Goal: Task Accomplishment & Management: Use online tool/utility

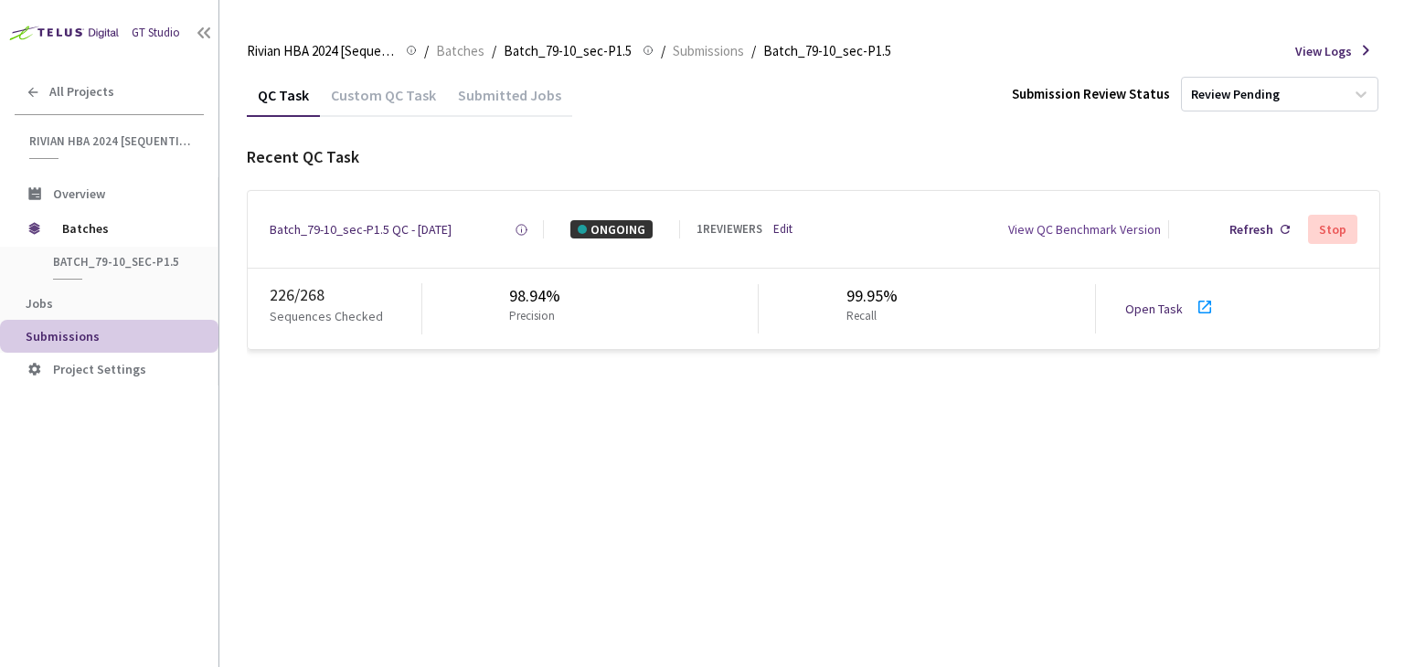
click at [1153, 317] on div "Open Task" at bounding box center [1159, 309] width 69 height 18
click at [387, 96] on div "Custom QC Task" at bounding box center [383, 101] width 127 height 31
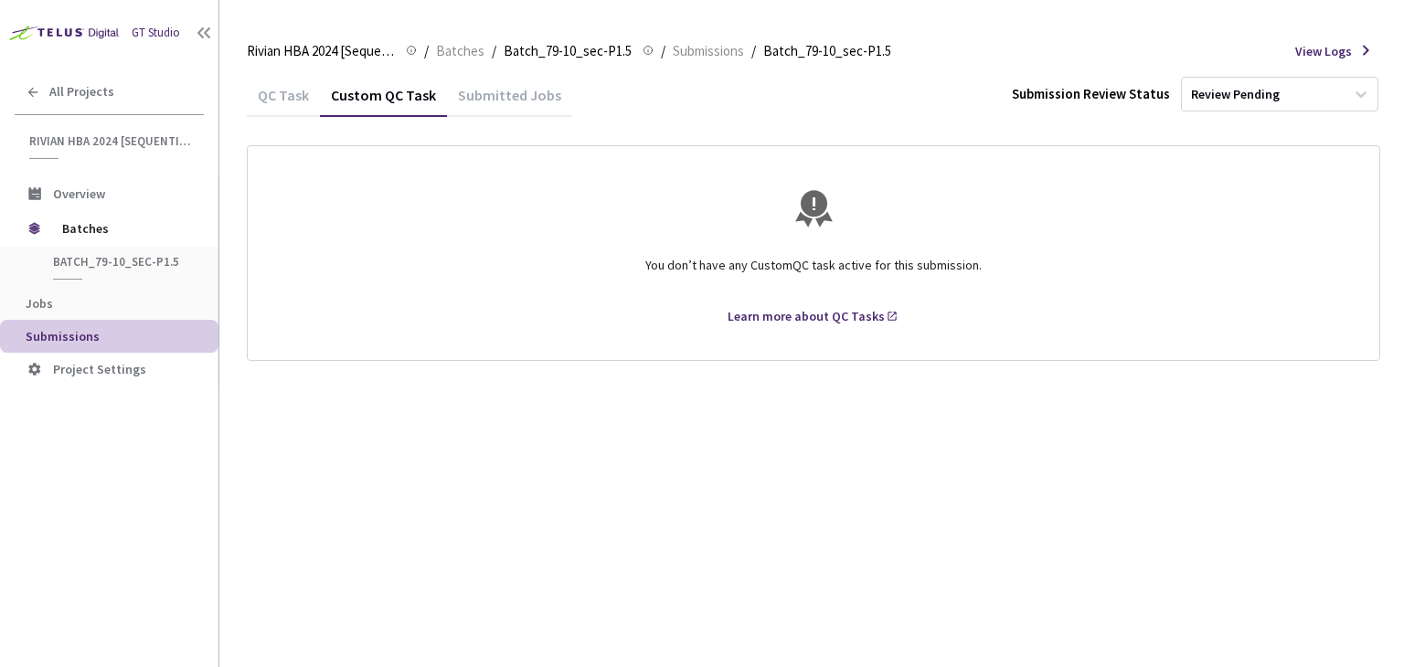
click at [274, 97] on div "QC Task" at bounding box center [283, 101] width 73 height 31
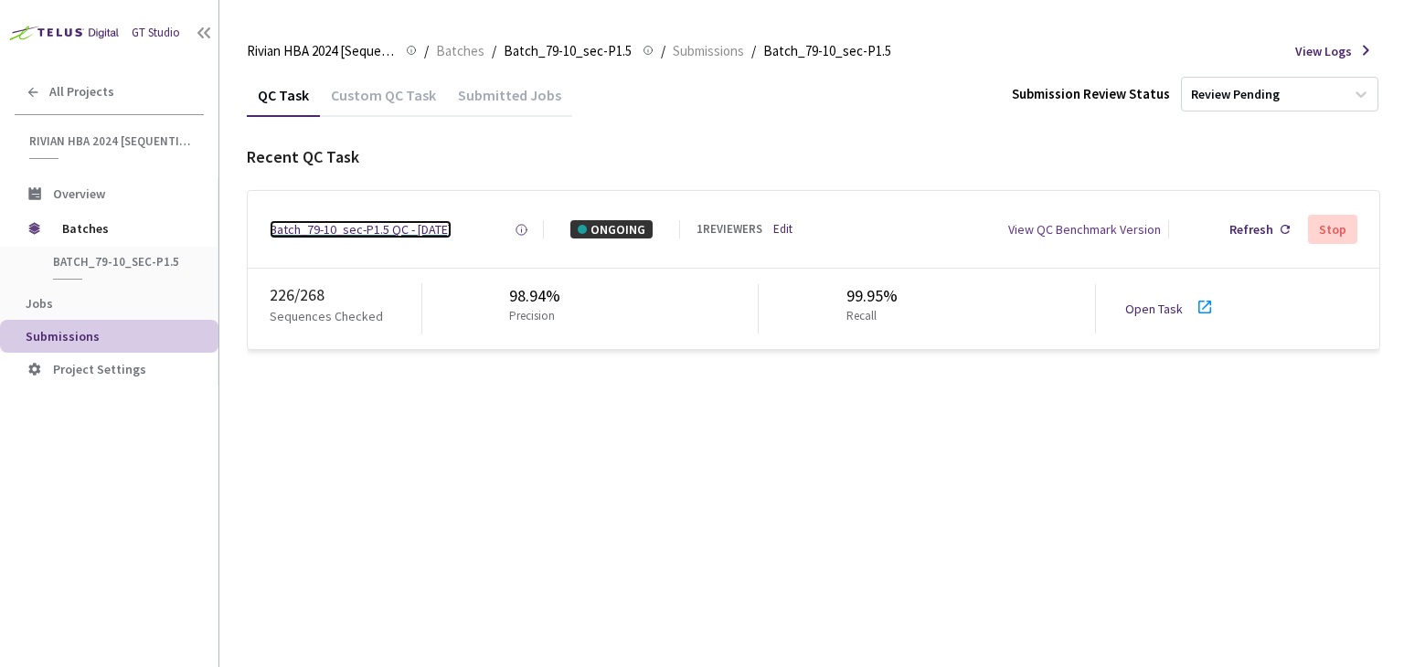
click at [334, 230] on div "Batch_79-10_sec-P1.5 QC - [DATE]" at bounding box center [361, 229] width 182 height 18
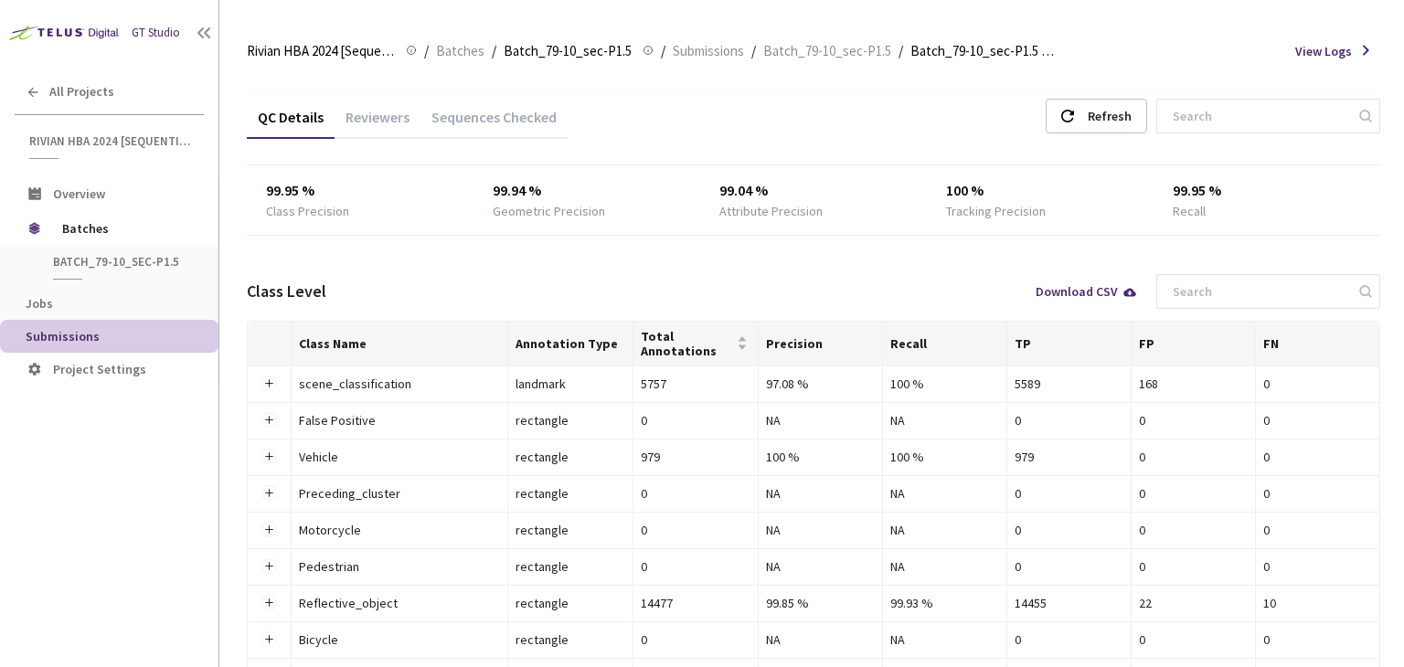
click at [383, 117] on div "Reviewers" at bounding box center [378, 123] width 86 height 31
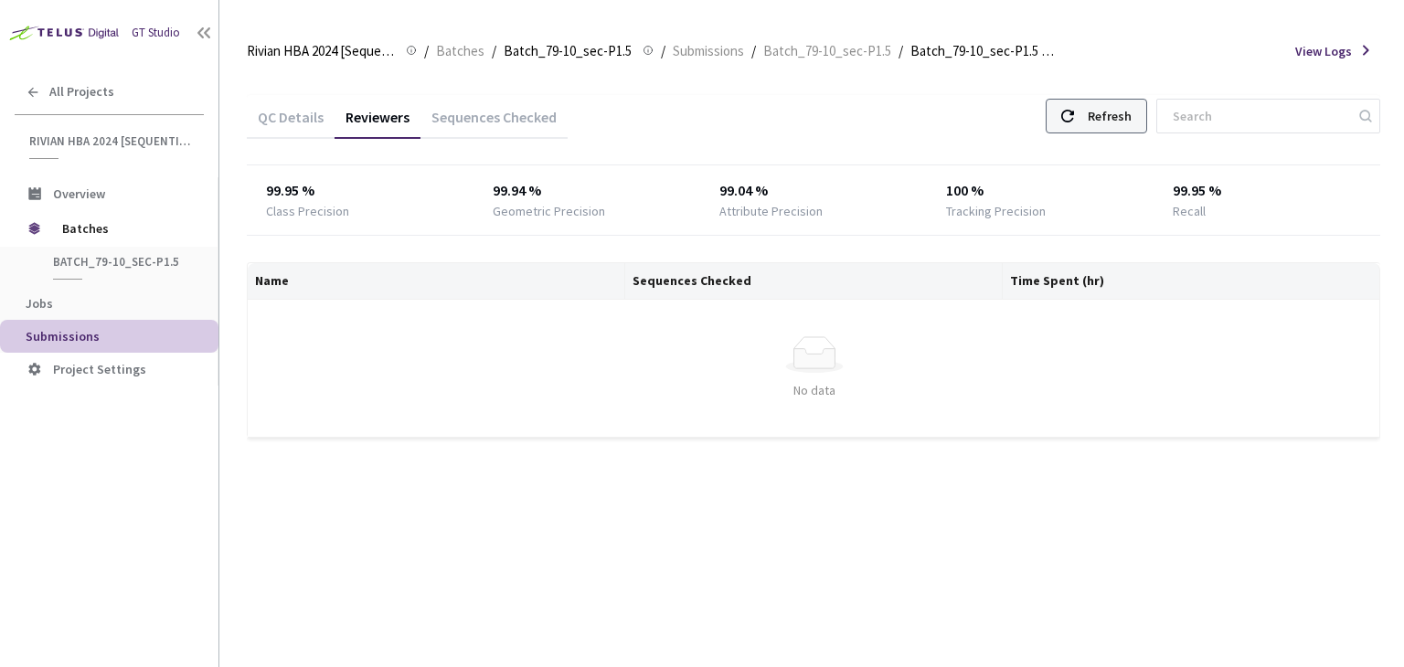
click at [1130, 114] on div "Refresh" at bounding box center [1110, 116] width 44 height 33
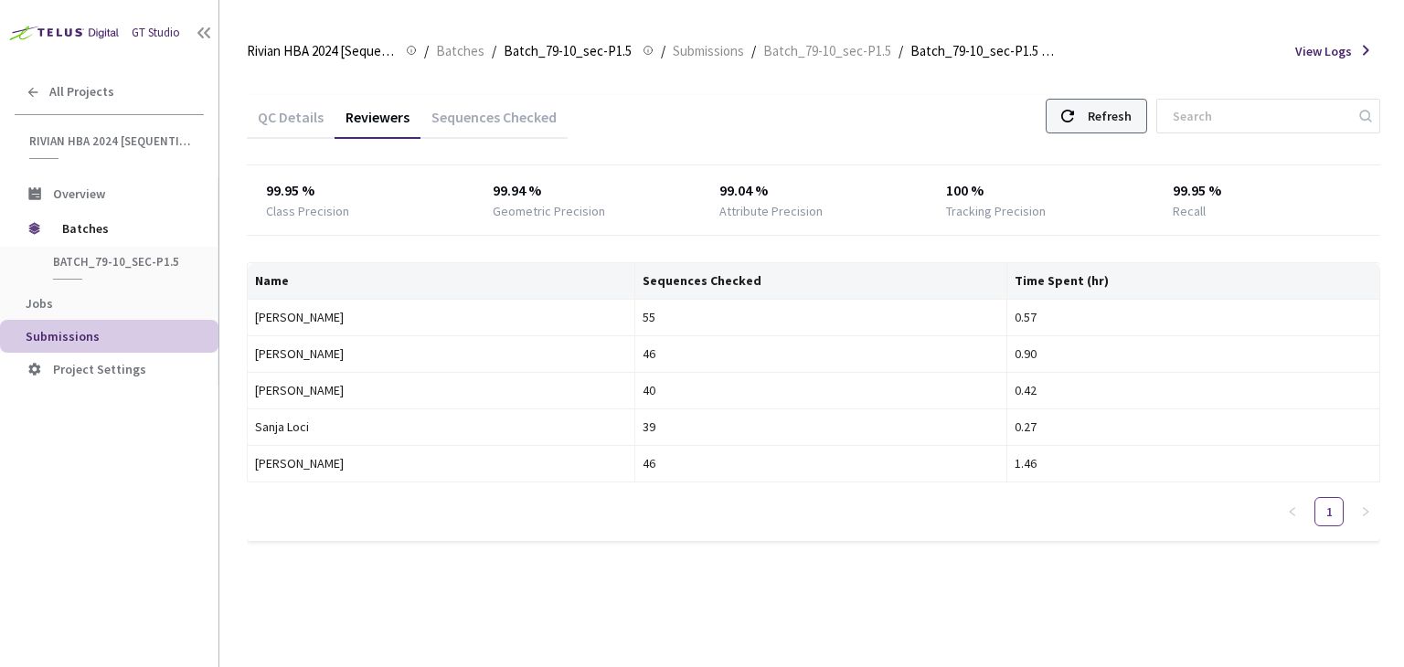
click at [1130, 106] on div "Refresh" at bounding box center [1110, 116] width 44 height 33
click at [1104, 100] on div "Refresh" at bounding box center [1096, 116] width 101 height 35
click at [1132, 117] on div "Refresh" at bounding box center [1110, 116] width 44 height 33
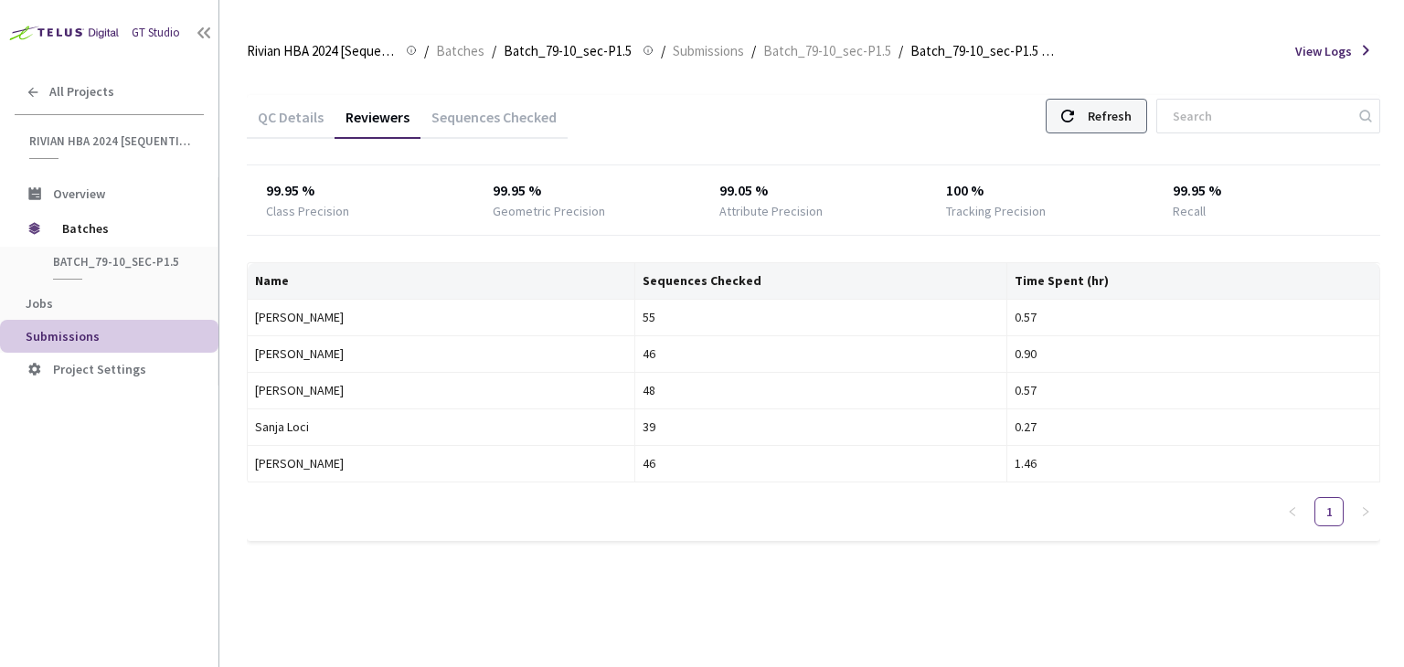
click at [1124, 122] on div "Refresh" at bounding box center [1110, 116] width 44 height 33
click at [1132, 116] on div "Refresh" at bounding box center [1110, 116] width 44 height 33
click at [1121, 114] on div "Refresh" at bounding box center [1110, 116] width 44 height 33
click at [1119, 112] on div "Refresh" at bounding box center [1110, 116] width 44 height 33
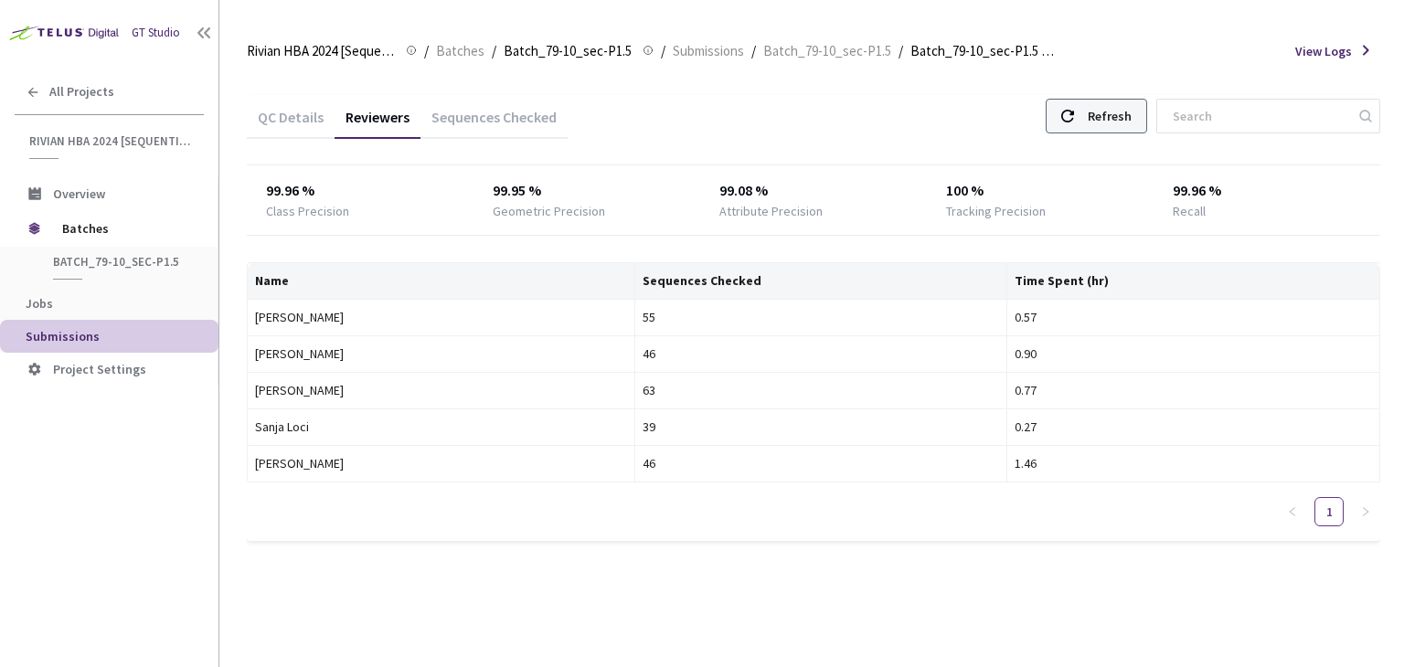
click at [1122, 103] on div "Refresh" at bounding box center [1110, 116] width 44 height 33
click at [1115, 96] on div "QC Details Reviewers Sequences Checked Refresh" at bounding box center [813, 119] width 1133 height 48
click at [1104, 118] on div "Refresh" at bounding box center [1096, 116] width 101 height 35
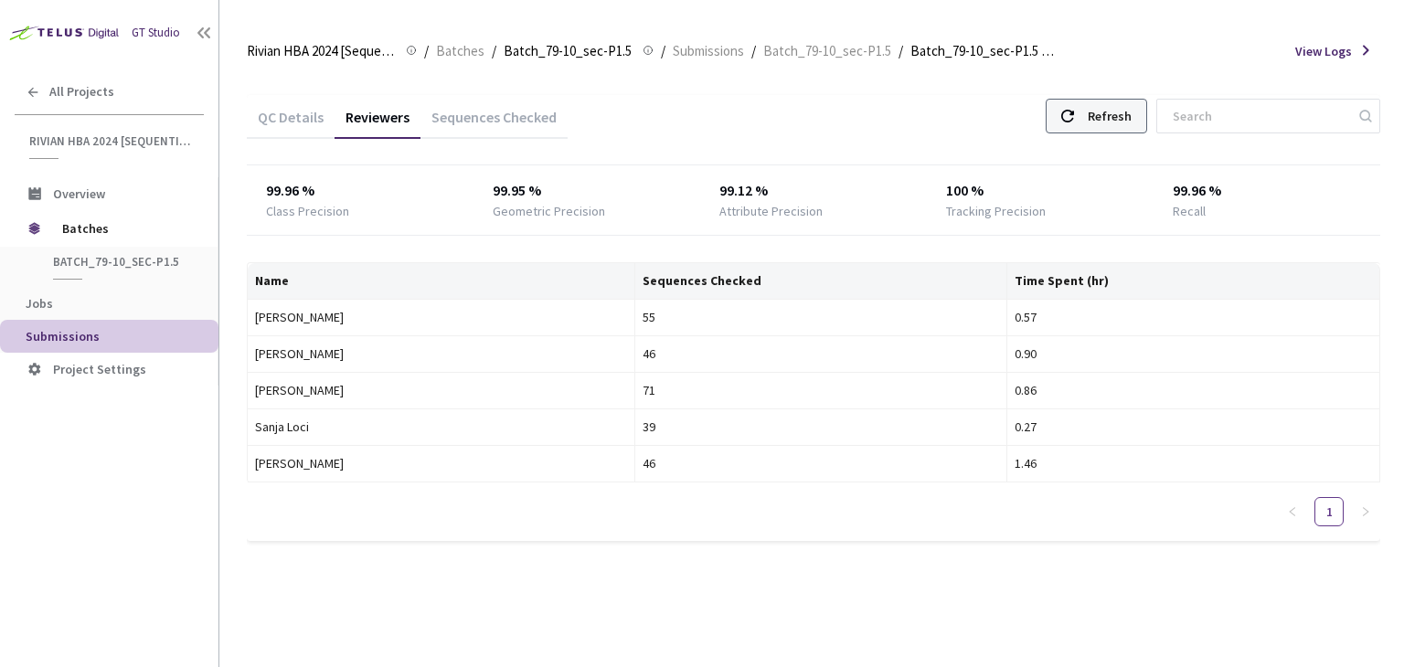
click at [1123, 110] on div "Refresh" at bounding box center [1110, 116] width 44 height 33
click at [1122, 110] on div "Refresh" at bounding box center [1110, 116] width 44 height 33
drag, startPoint x: 83, startPoint y: 466, endPoint x: 170, endPoint y: 450, distance: 88.4
click at [83, 466] on div "GT Studio All Projects Rivian HBA 2024 [Sequential] Rivian HBA 2024 [Sequential…" at bounding box center [109, 313] width 218 height 627
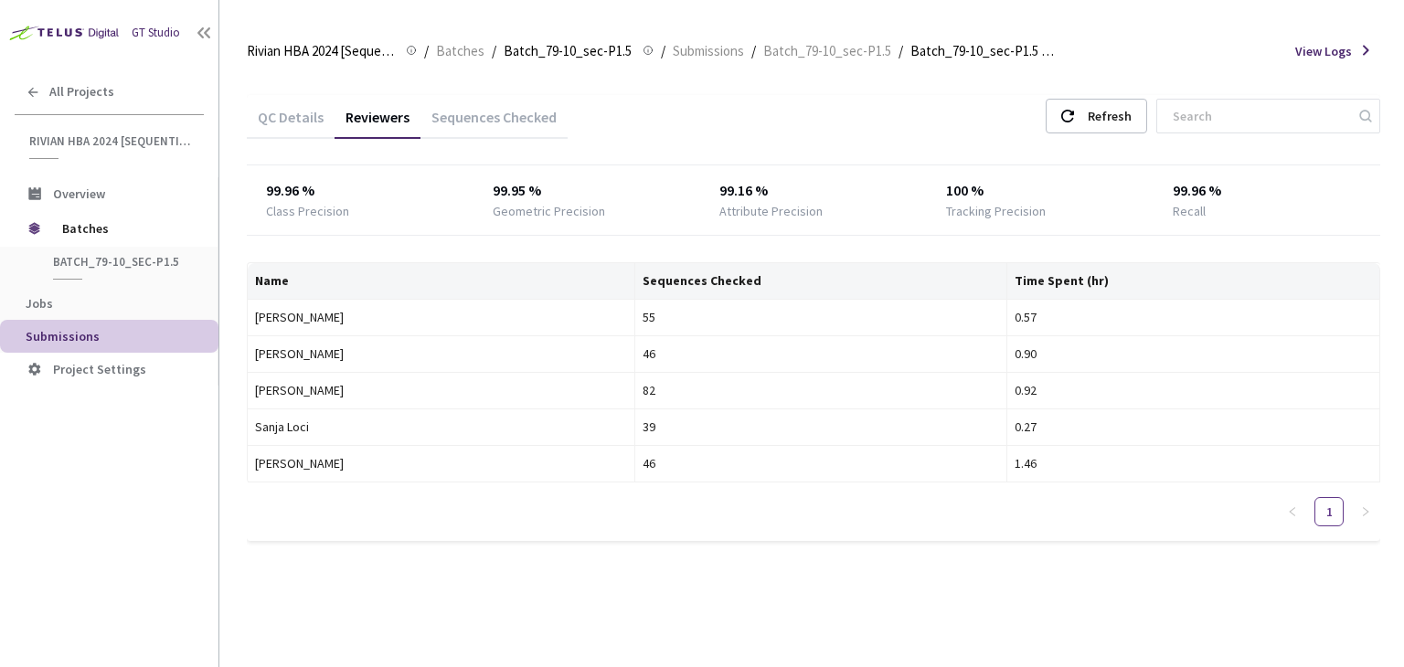
click at [39, 553] on div "GT Studio All Projects Rivian HBA 2024 [Sequential] Rivian HBA 2024 [Sequential…" at bounding box center [109, 313] width 218 height 627
drag, startPoint x: 969, startPoint y: 56, endPoint x: 850, endPoint y: 101, distance: 127.3
click at [850, 101] on div "QC Details Reviewers Sequences Checked Refresh" at bounding box center [813, 119] width 1133 height 48
click at [296, 114] on div "QC Details" at bounding box center [291, 123] width 88 height 31
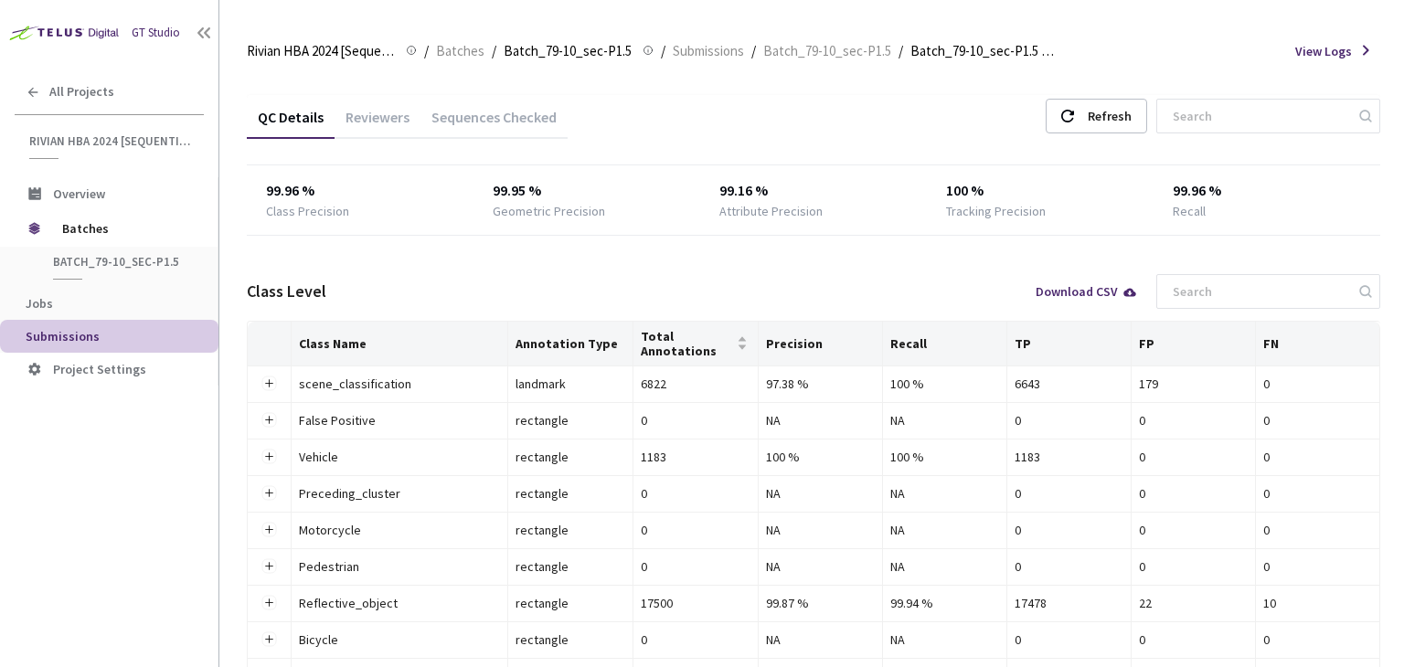
click at [373, 111] on div "Reviewers" at bounding box center [378, 123] width 86 height 31
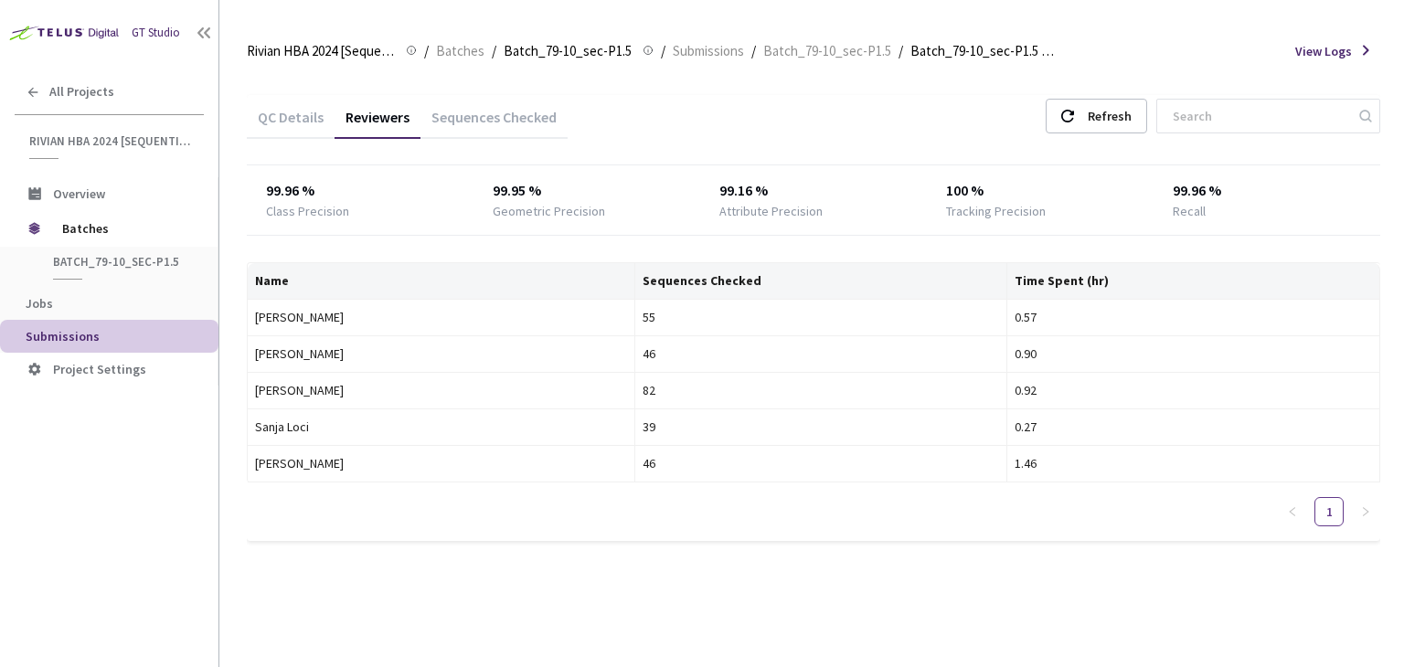
click at [305, 128] on div "QC Details" at bounding box center [291, 123] width 88 height 31
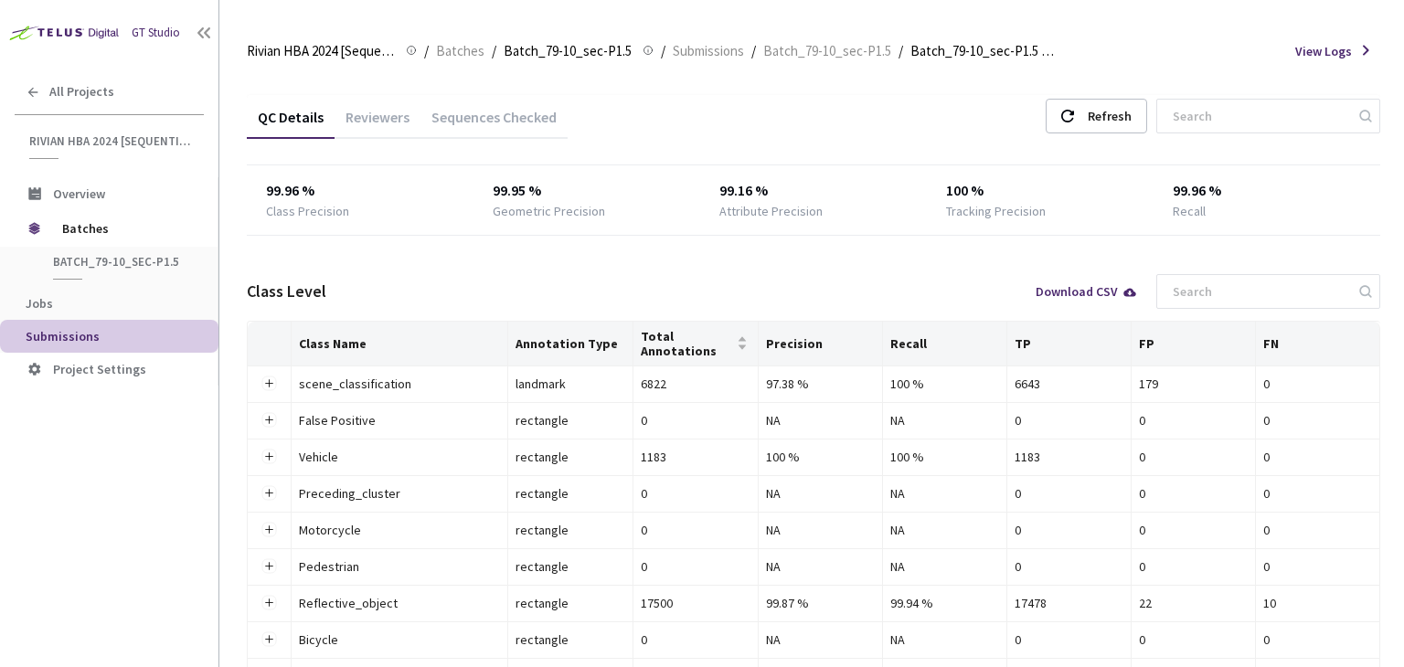
click at [354, 111] on div "Reviewers" at bounding box center [378, 123] width 86 height 31
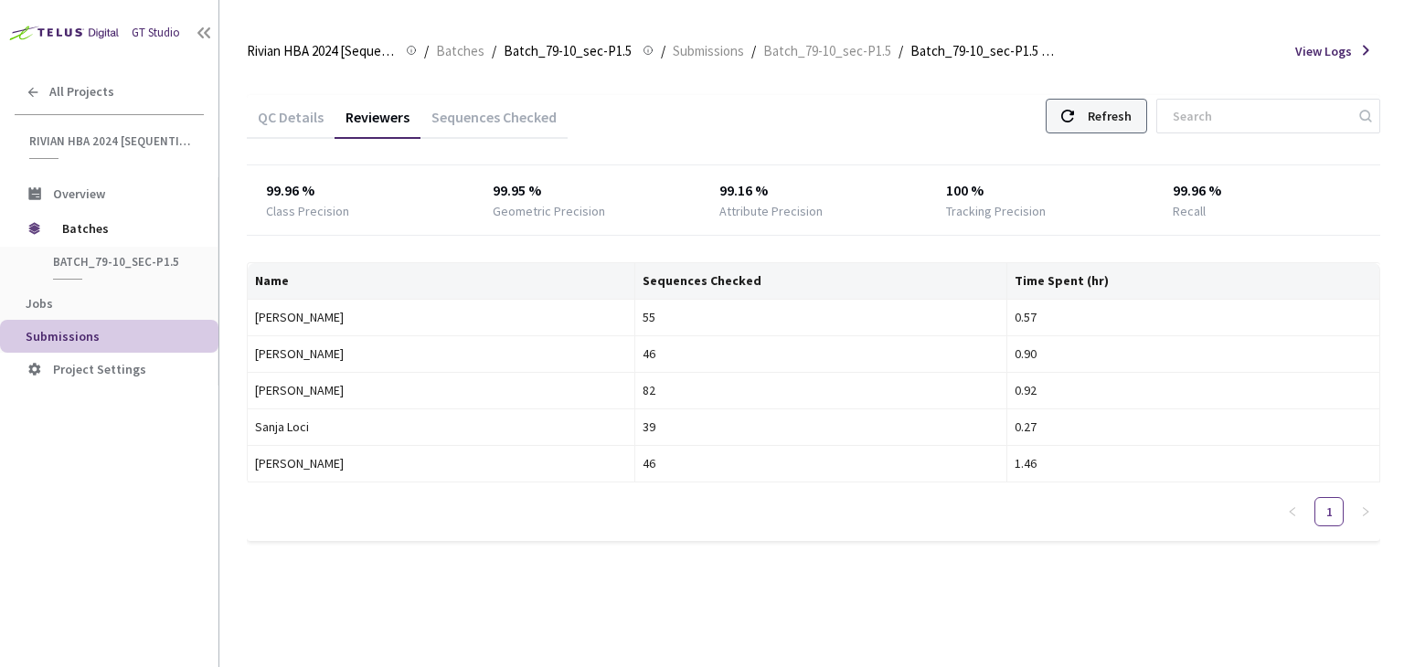
click at [1122, 122] on div "Refresh" at bounding box center [1110, 116] width 44 height 33
click at [1132, 108] on div "Refresh" at bounding box center [1110, 116] width 44 height 33
